Goal: Task Accomplishment & Management: Manage account settings

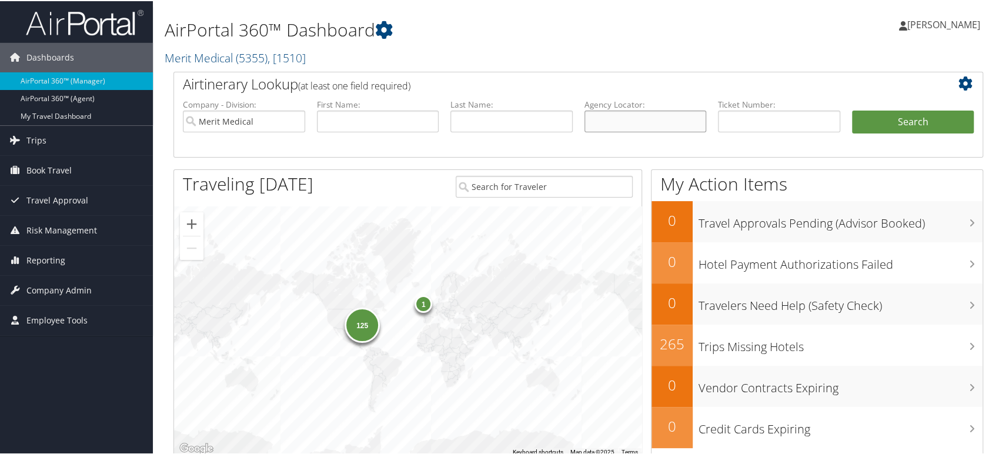
click at [639, 121] on input "text" at bounding box center [645, 120] width 122 height 22
paste input "DP51GF"
type input "DP51GF"
click at [295, 121] on input "Merit Medical" at bounding box center [244, 120] width 122 height 22
click at [921, 121] on button "Search" at bounding box center [913, 121] width 122 height 24
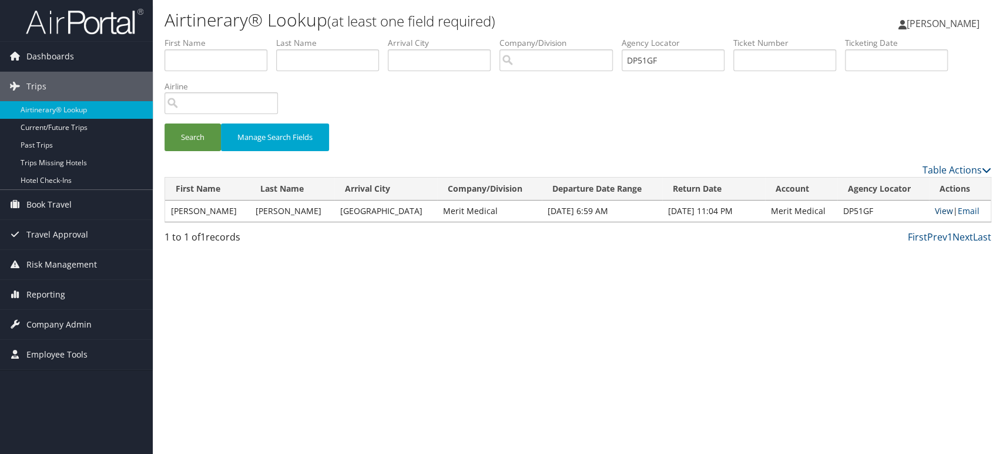
click at [935, 214] on link "View" at bounding box center [944, 210] width 18 height 11
drag, startPoint x: 668, startPoint y: 58, endPoint x: 528, endPoint y: 58, distance: 139.9
click at [528, 37] on ul "First Name Last Name Departure City Arrival City Company/Division Airport/City …" at bounding box center [578, 37] width 827 height 0
paste input "7C4"
type input "DP57C4"
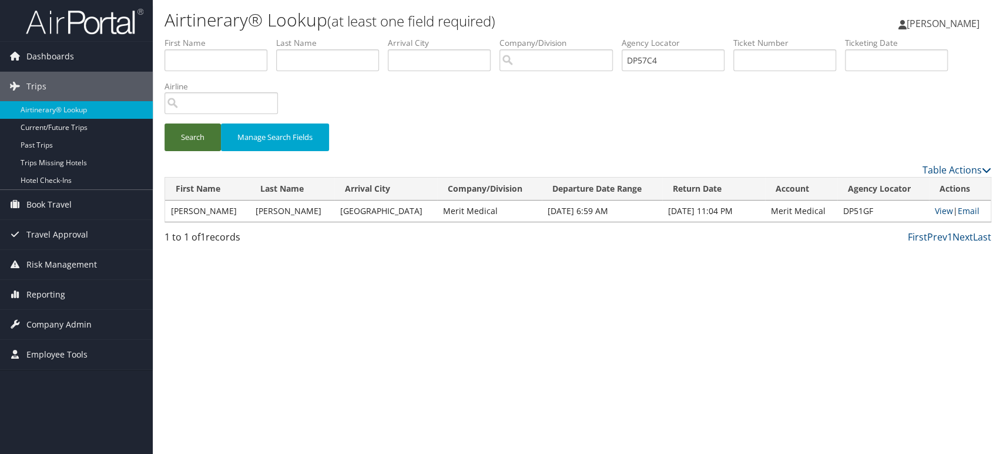
click at [200, 131] on button "Search" at bounding box center [193, 137] width 56 height 28
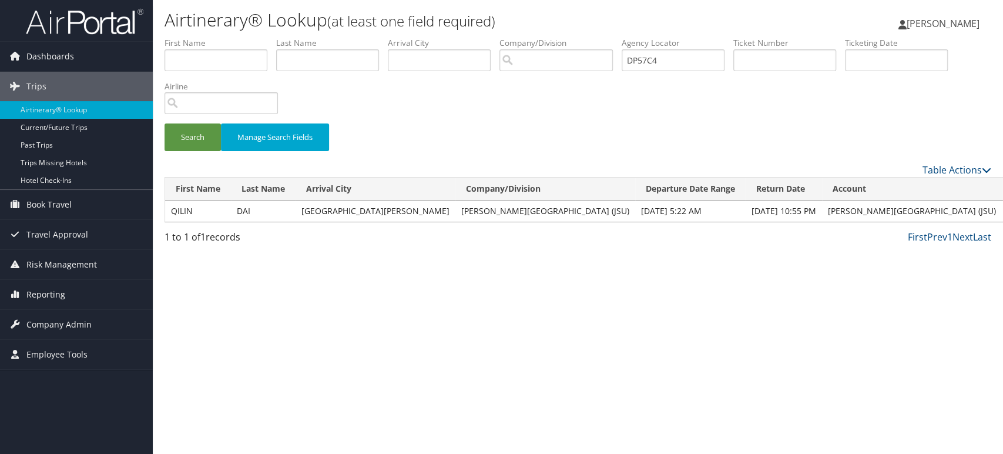
click at [66, 311] on span "Company Admin" at bounding box center [58, 324] width 65 height 29
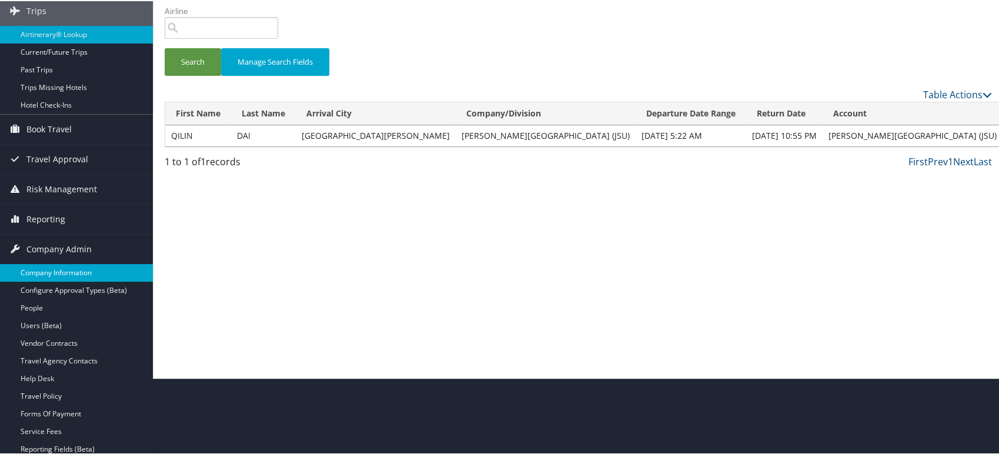
scroll to position [196, 0]
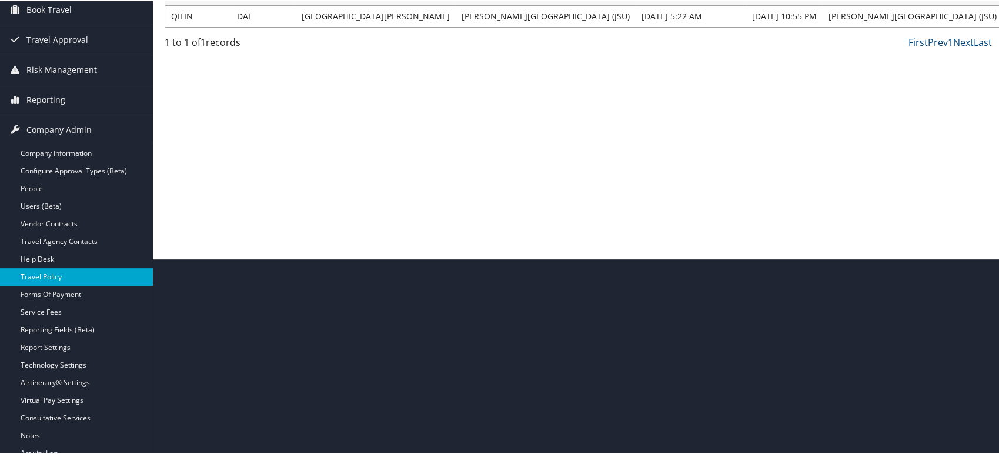
click at [95, 277] on link "Travel Policy" at bounding box center [76, 276] width 153 height 18
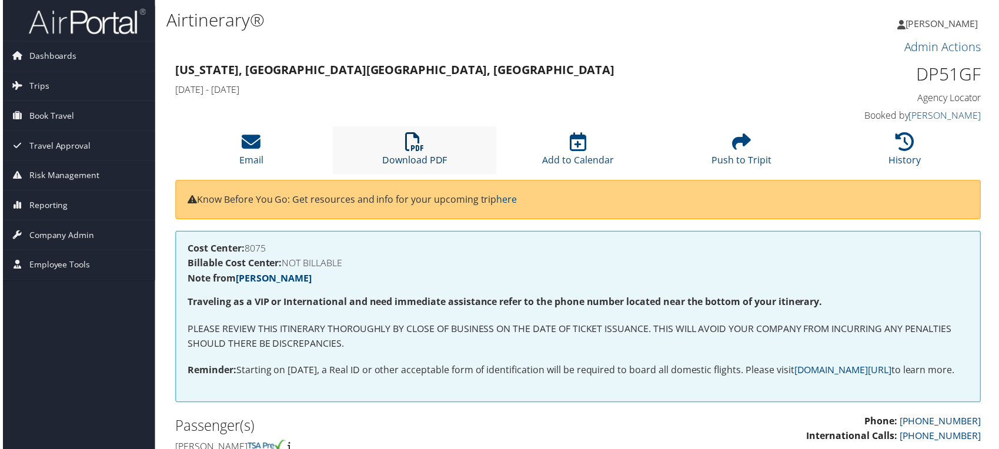
click at [415, 148] on icon at bounding box center [413, 142] width 19 height 19
click at [802, 35] on div "Iqbal Ansari Iqbal Ansari My Settings Travel Agency Contacts Log Consulting Tim…" at bounding box center [836, 28] width 334 height 45
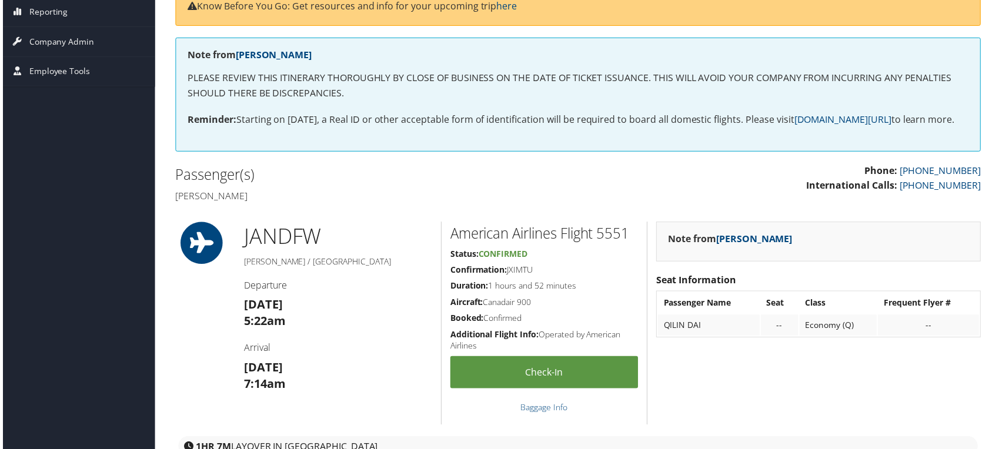
scroll to position [196, 0]
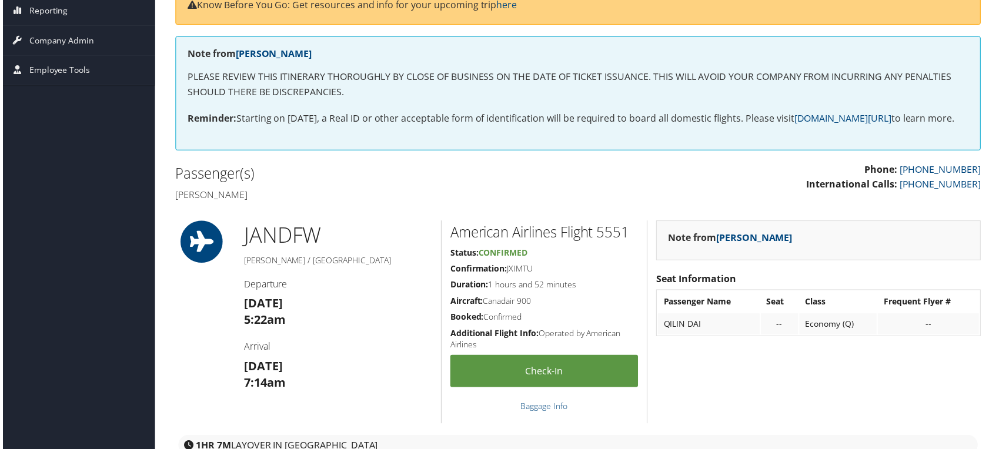
click at [181, 202] on h4 "Qilin Dai" at bounding box center [371, 195] width 396 height 13
drag, startPoint x: 181, startPoint y: 210, endPoint x: 200, endPoint y: 211, distance: 19.4
click at [200, 202] on h4 "Qilin Dai" at bounding box center [371, 195] width 396 height 13
copy h4 "Qilin Dai"
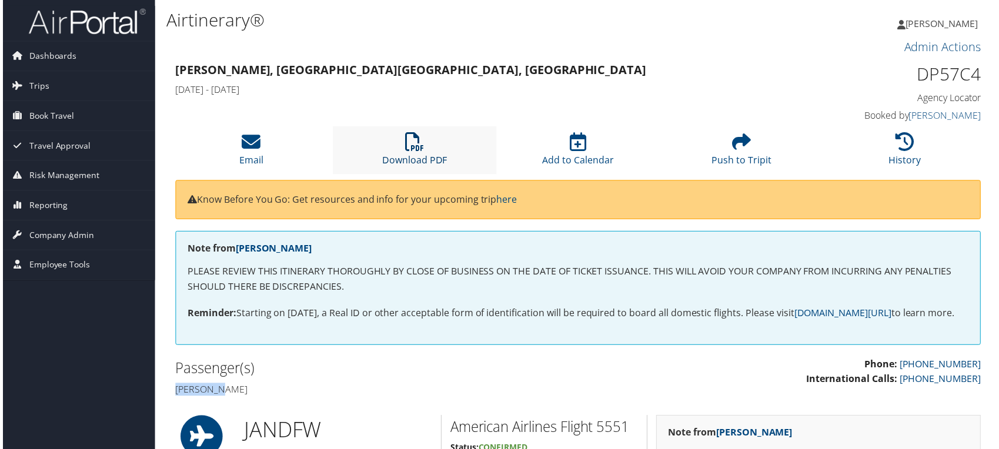
click at [409, 154] on link "Download PDF" at bounding box center [414, 153] width 65 height 28
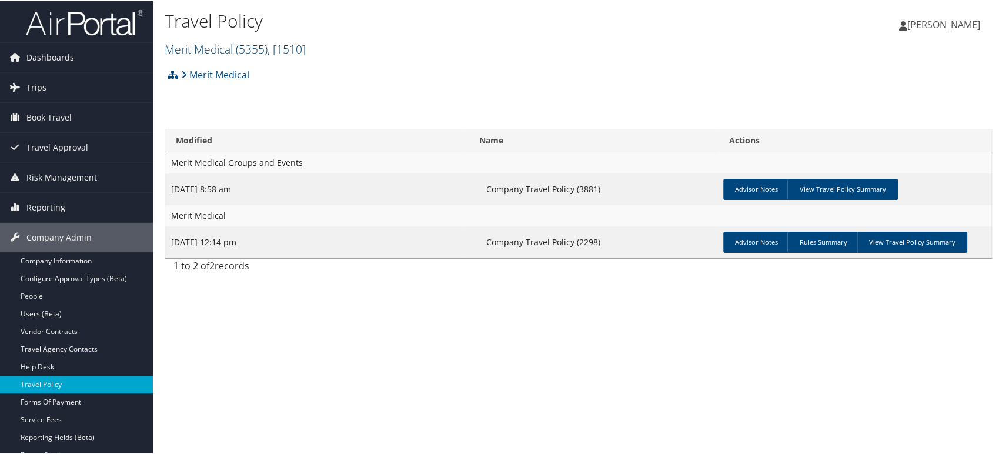
click at [296, 46] on span ", [ 1510 ]" at bounding box center [286, 48] width 38 height 16
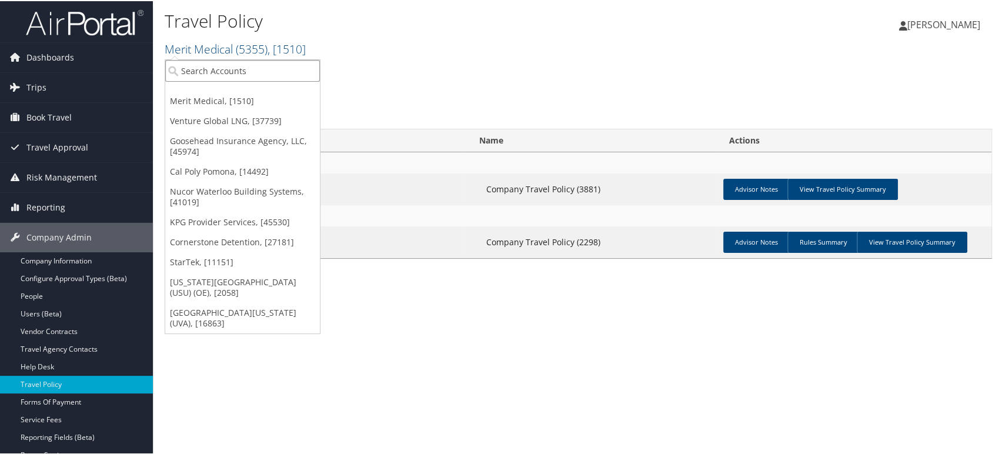
click at [187, 64] on input "search" at bounding box center [242, 70] width 155 height 22
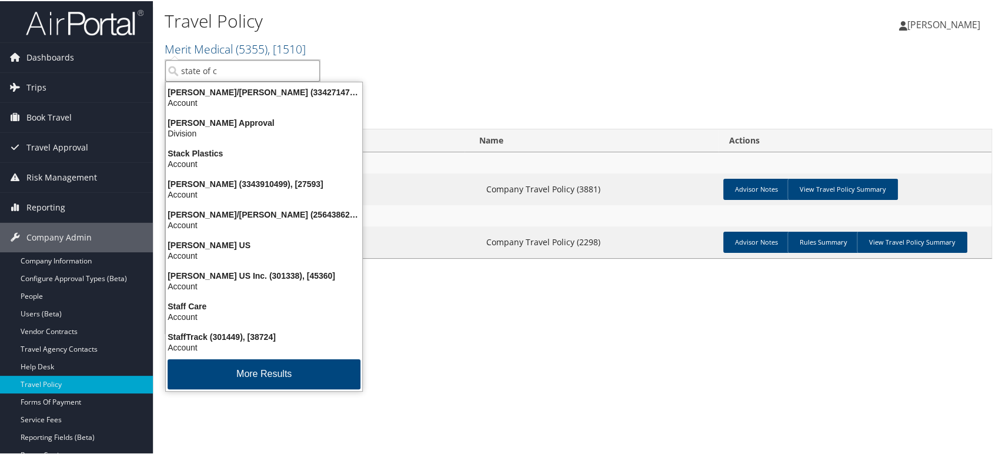
type input "state of co"
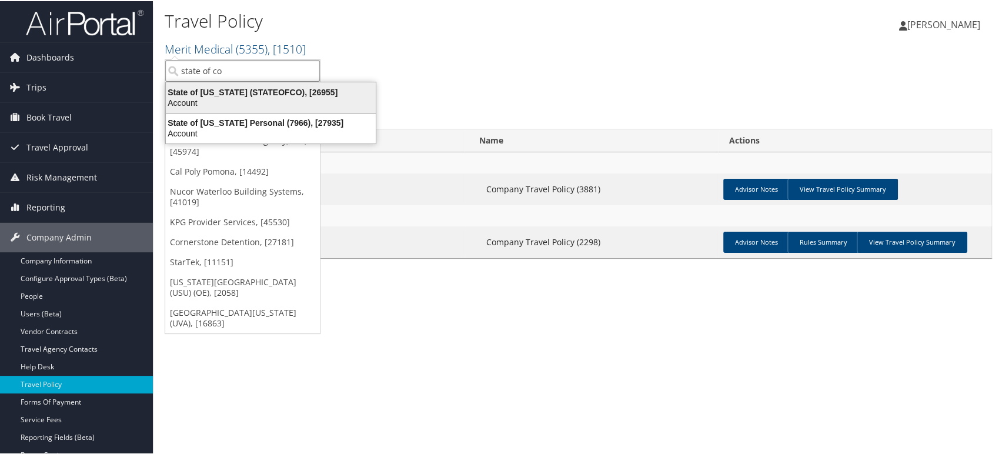
click at [240, 91] on div "State of Colorado (STATEOFCO), [26955]" at bounding box center [271, 91] width 224 height 11
